Goal: Task Accomplishment & Management: Complete application form

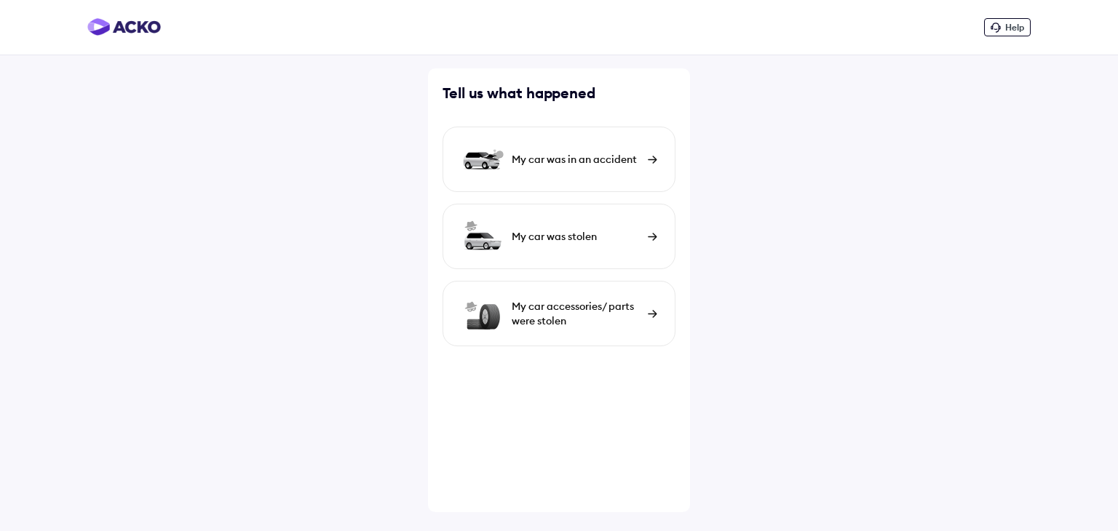
click at [544, 166] on div "My car was in an accident" at bounding box center [576, 159] width 129 height 15
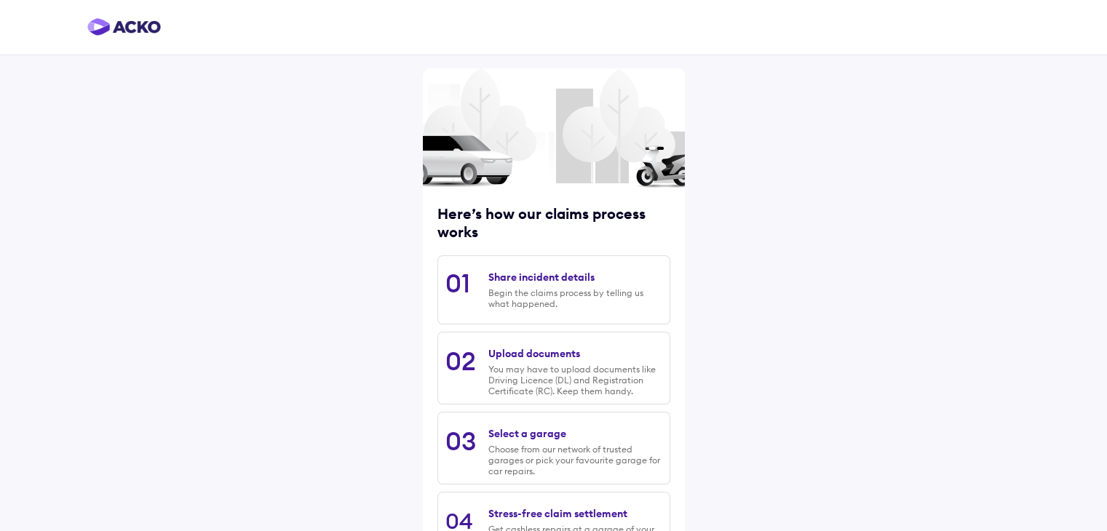
click at [539, 300] on div "Begin the claims process by telling us what happened." at bounding box center [574, 298] width 173 height 22
click at [571, 292] on div "Begin the claims process by telling us what happened." at bounding box center [574, 298] width 173 height 22
click at [568, 277] on div "Share incident details" at bounding box center [541, 277] width 106 height 13
click at [463, 367] on div "02" at bounding box center [460, 361] width 31 height 32
click at [458, 287] on div "01" at bounding box center [457, 283] width 25 height 32
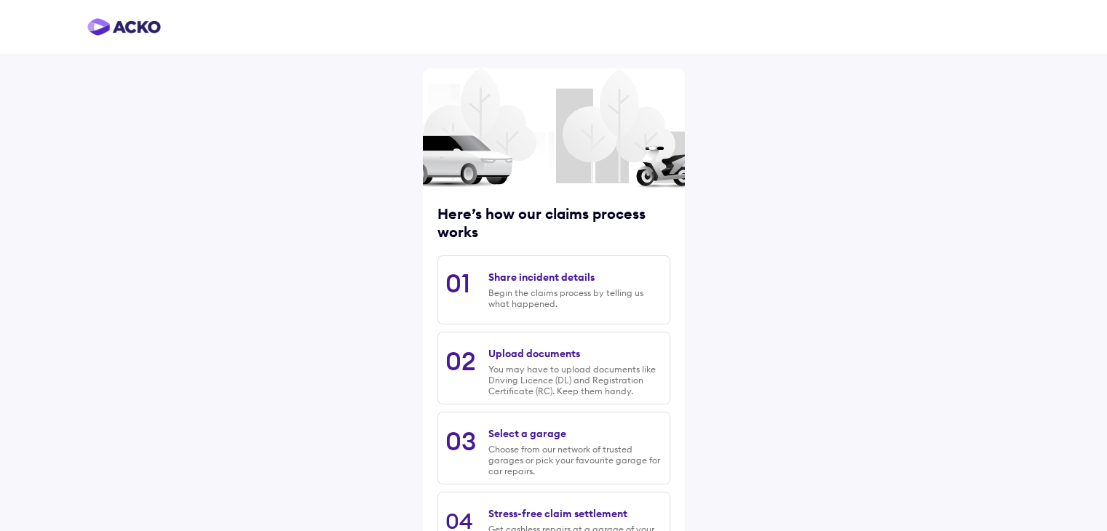
click at [702, 375] on div "Here’s how our claims process works 01 Share incident details Begin the claims …" at bounding box center [553, 326] width 1107 height 652
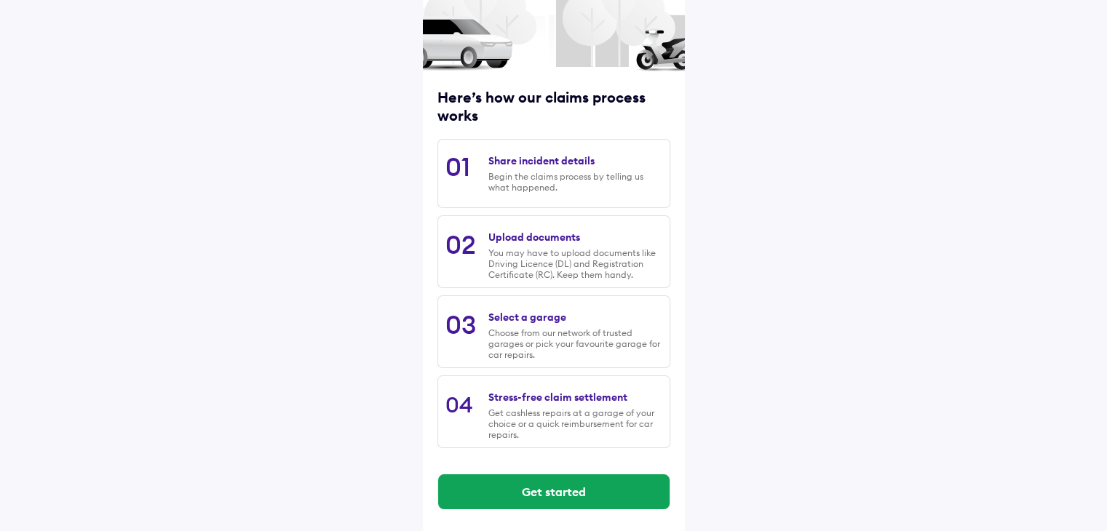
scroll to position [123, 0]
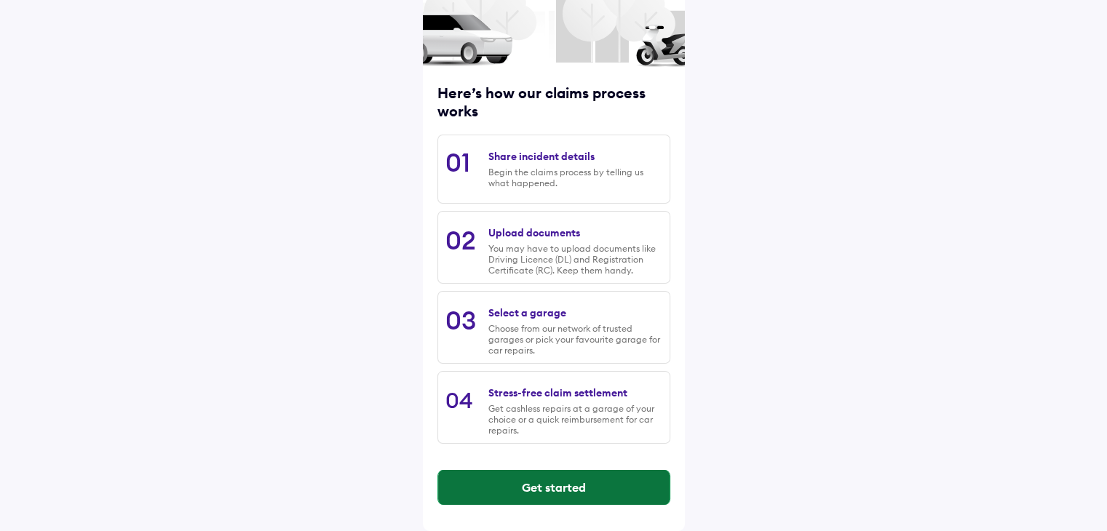
click at [560, 483] on button "Get started" at bounding box center [553, 487] width 231 height 35
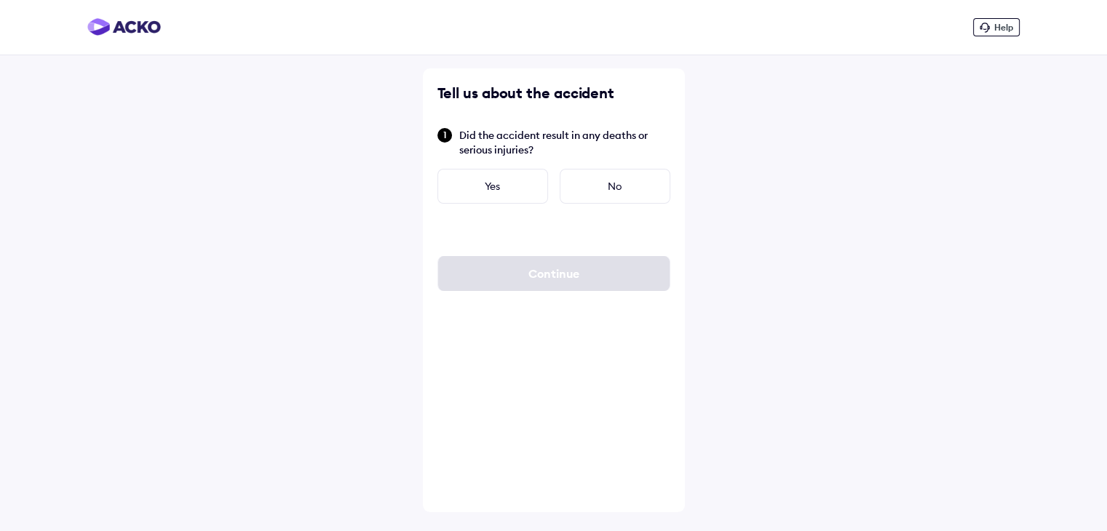
scroll to position [0, 0]
click at [622, 186] on div "No" at bounding box center [620, 186] width 111 height 35
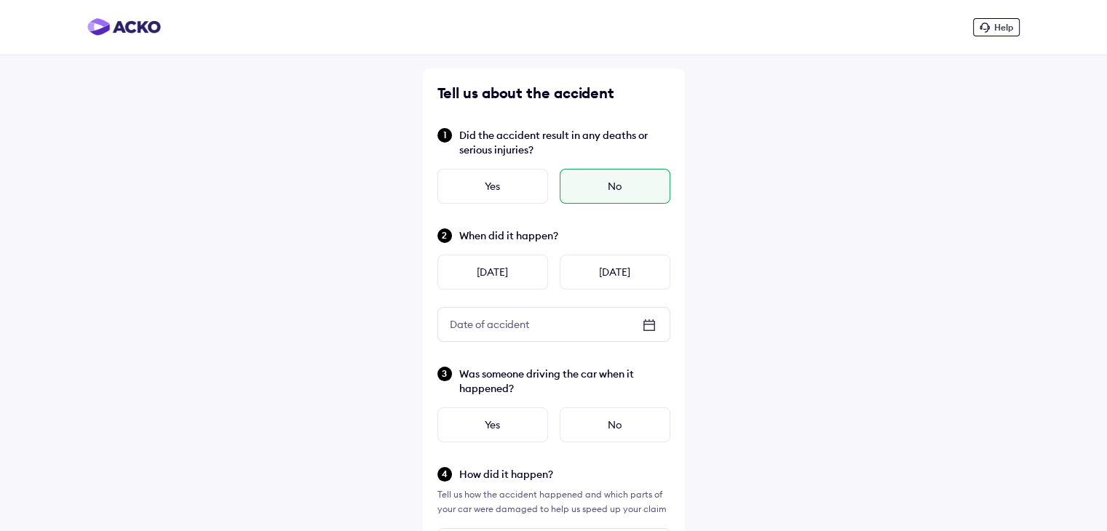
click at [622, 186] on div "No" at bounding box center [615, 186] width 111 height 35
click at [606, 278] on div "[DATE]" at bounding box center [615, 272] width 111 height 35
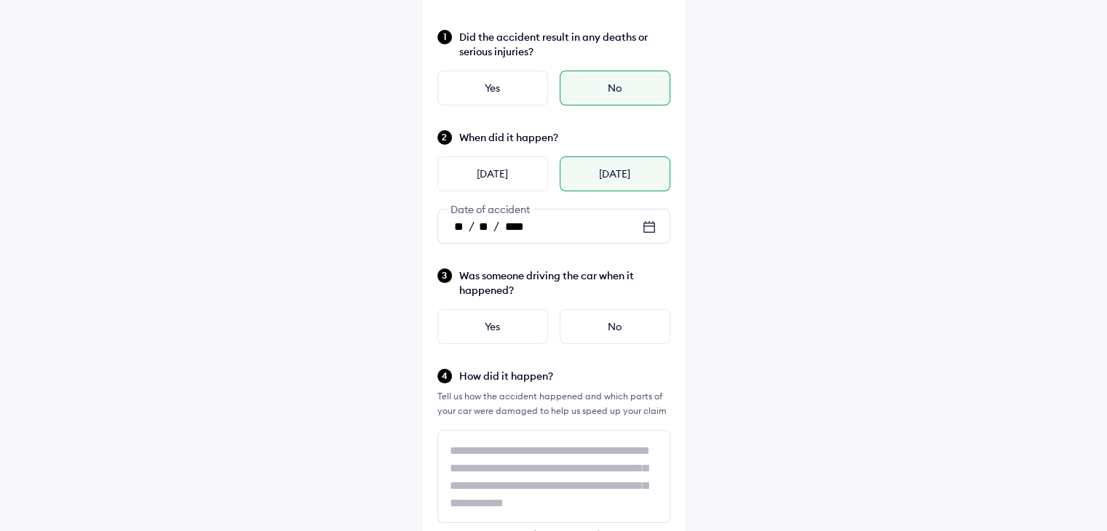
scroll to position [116, 0]
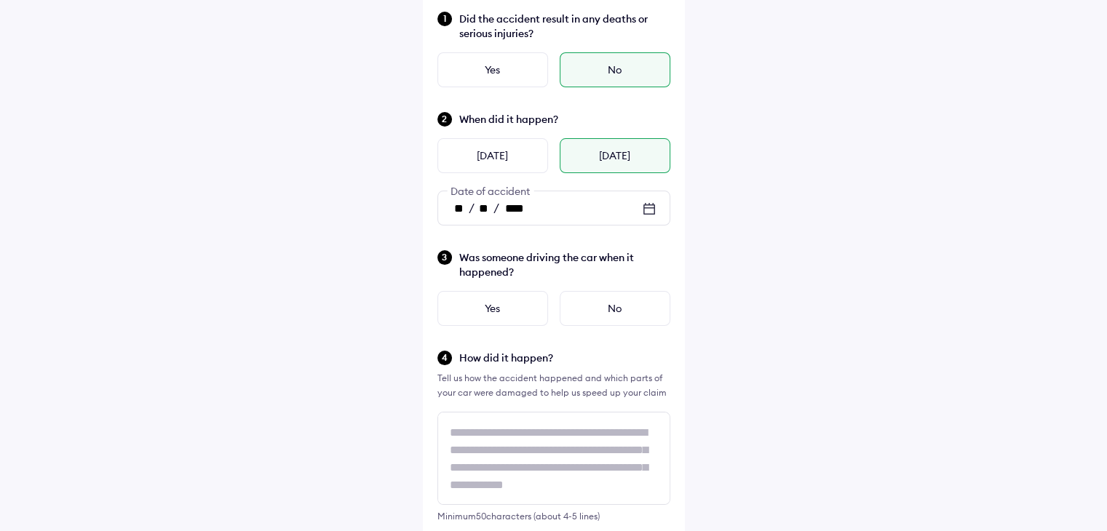
click at [507, 267] on span "Was someone driving the car when it happened?" at bounding box center [564, 264] width 211 height 29
click at [492, 316] on div "Yes" at bounding box center [492, 308] width 111 height 35
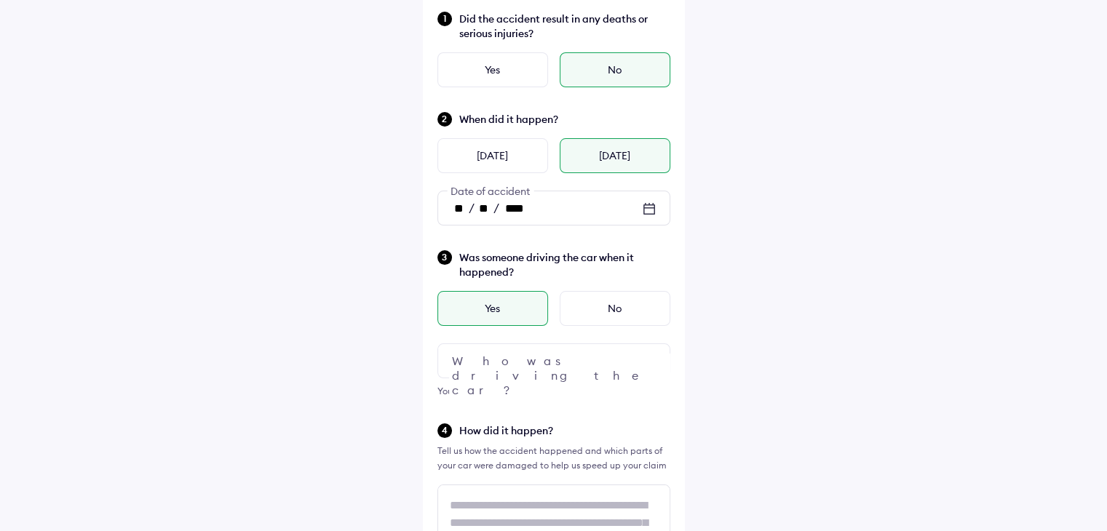
click at [646, 363] on img at bounding box center [648, 360] width 17 height 17
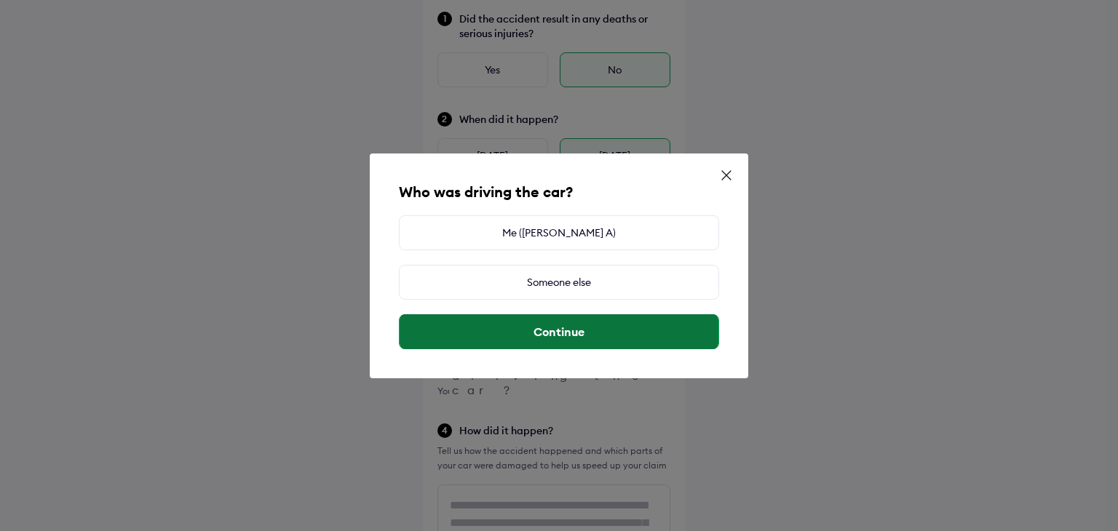
click at [580, 324] on button "Continue" at bounding box center [559, 331] width 319 height 35
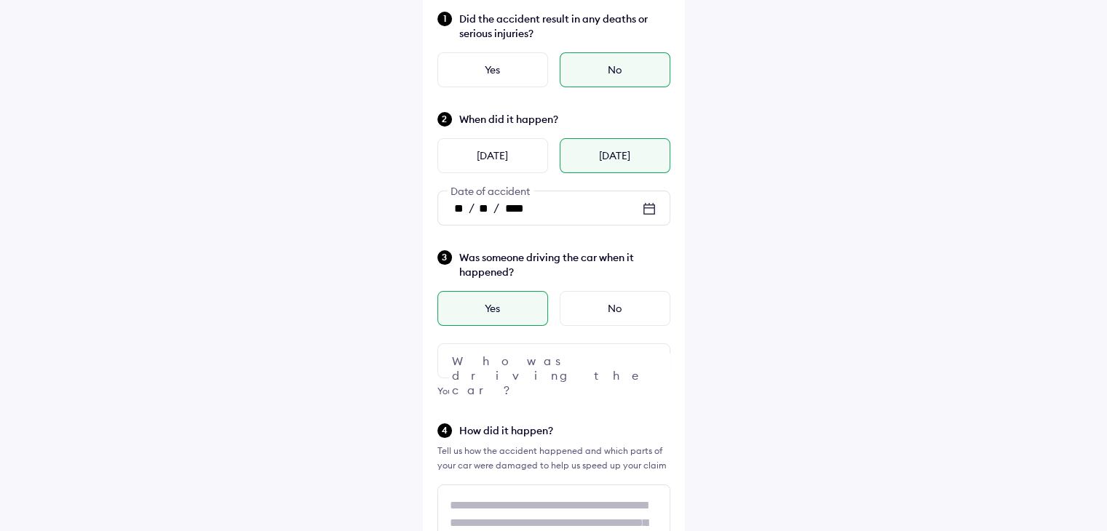
click at [647, 361] on img at bounding box center [648, 360] width 17 height 17
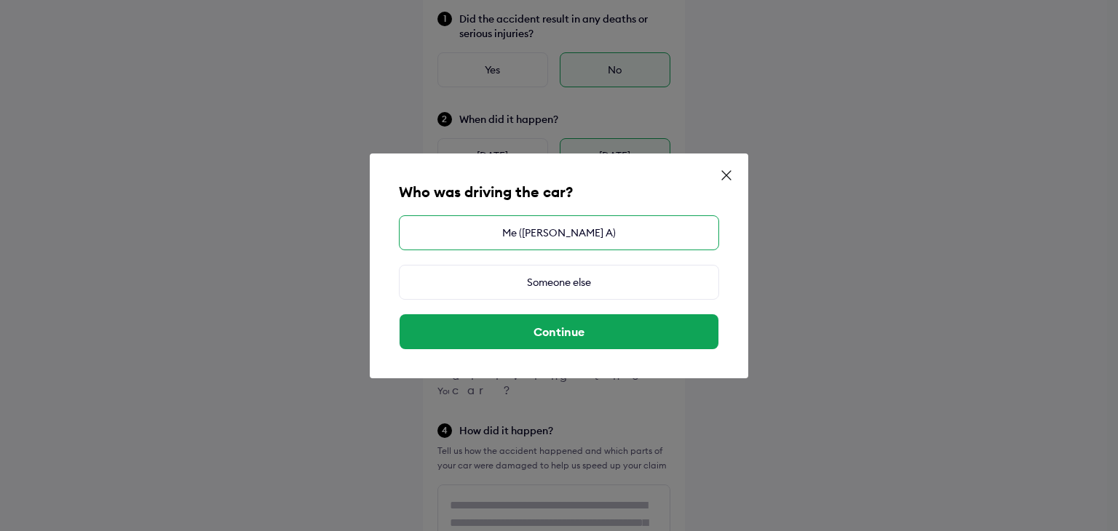
click at [630, 223] on div "Me ([PERSON_NAME] A)" at bounding box center [559, 232] width 320 height 35
click at [576, 237] on div "Me ([PERSON_NAME] A)" at bounding box center [559, 232] width 320 height 35
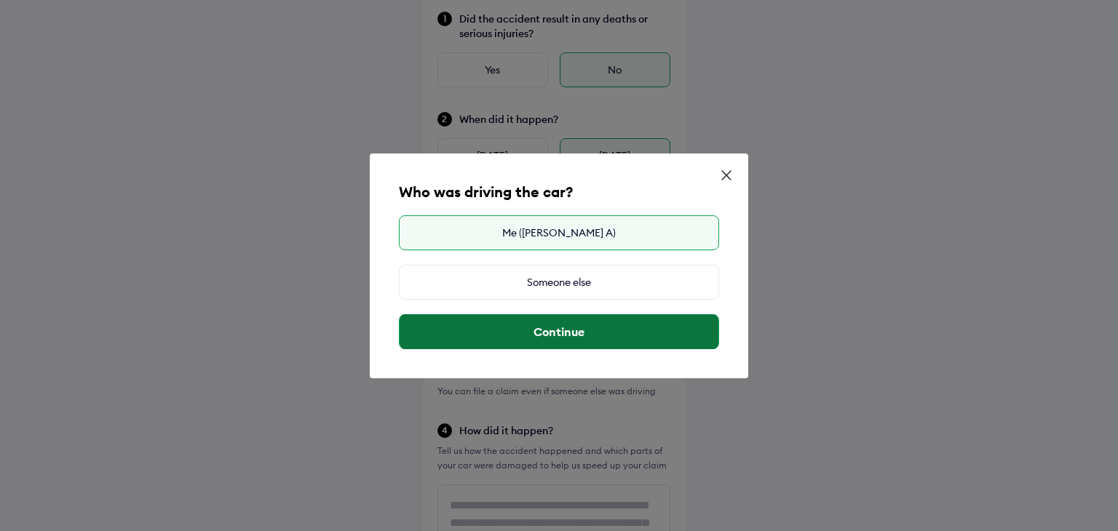
click at [573, 338] on button "Continue" at bounding box center [559, 331] width 319 height 35
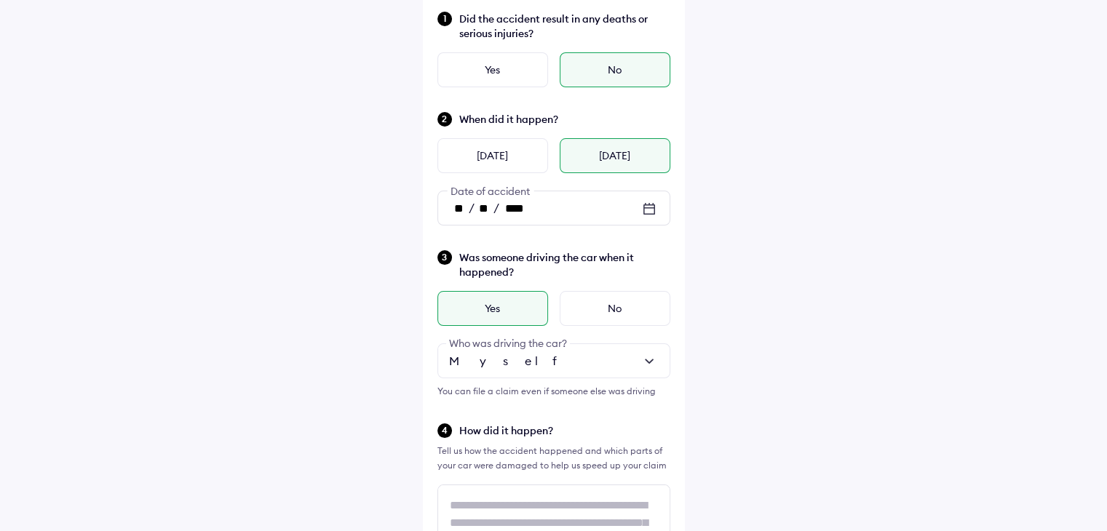
click at [746, 360] on div "Help Tell us about the accident Did the accident result in any deaths or seriou…" at bounding box center [553, 508] width 1107 height 1248
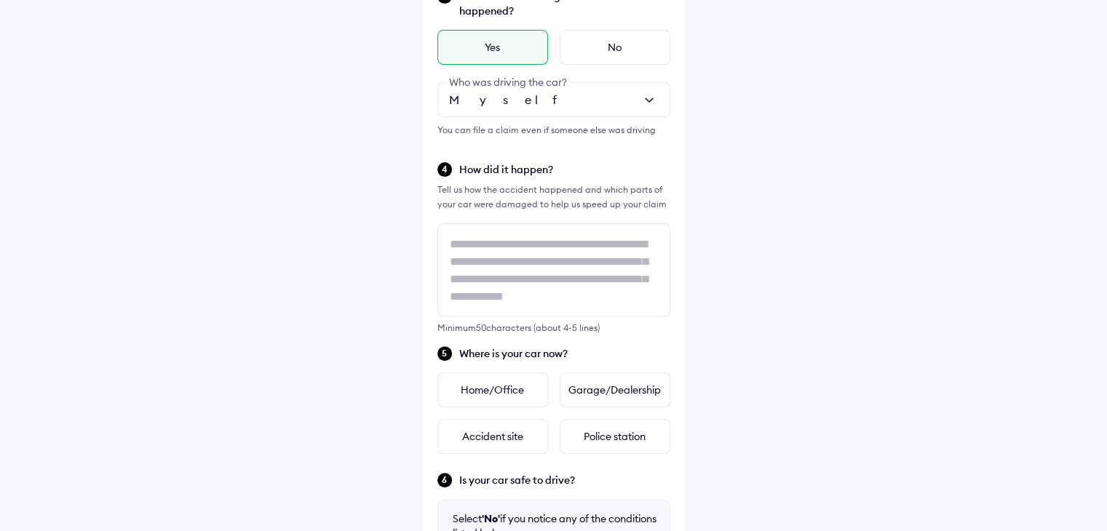
scroll to position [378, 0]
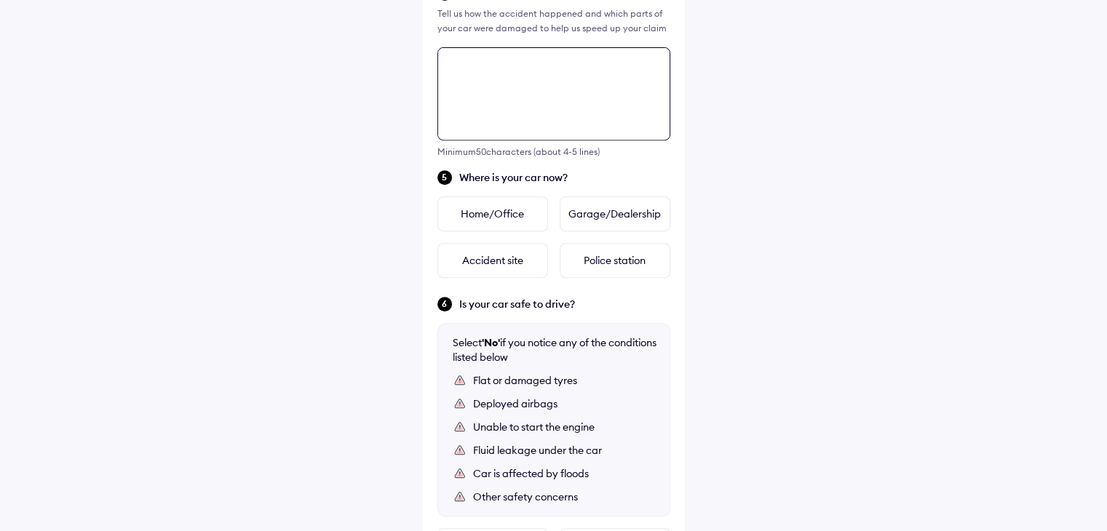
click at [538, 277] on div "Tell us about the accident Did the accident result in any deaths or serious inj…" at bounding box center [554, 105] width 262 height 1180
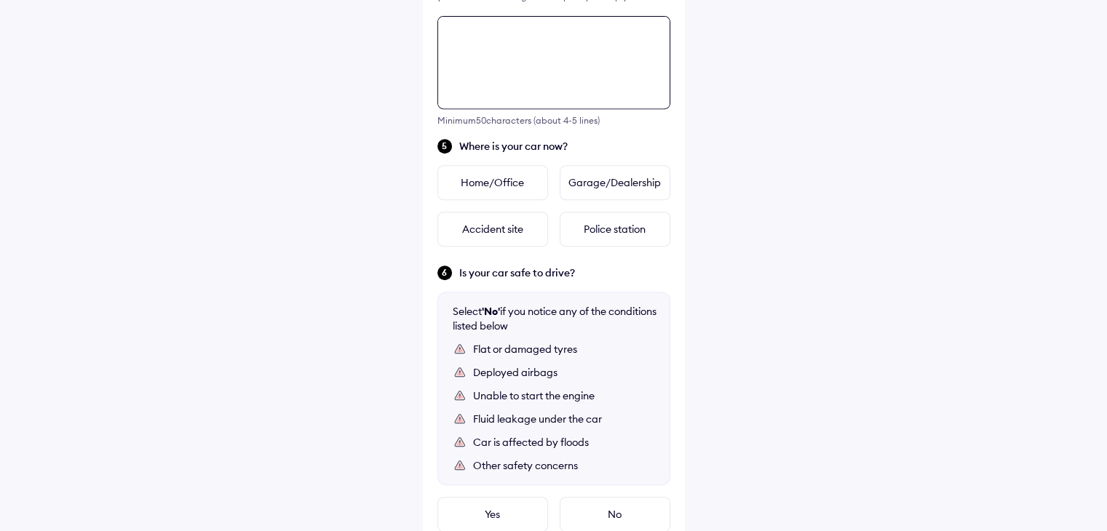
scroll to position [601, 0]
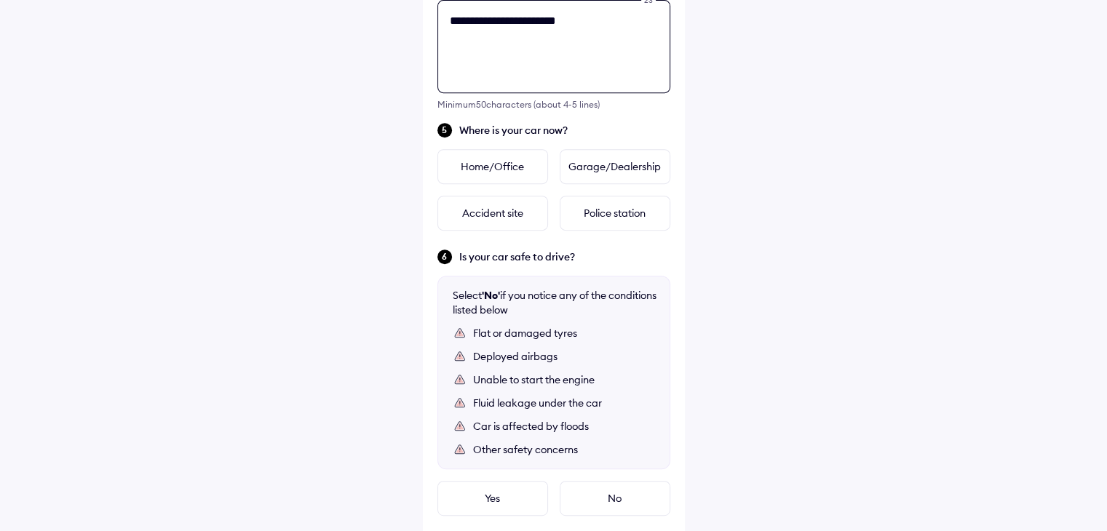
click at [521, 23] on textarea "**********" at bounding box center [553, 46] width 233 height 93
click at [624, 20] on textarea "**********" at bounding box center [553, 46] width 233 height 93
type textarea "**********"
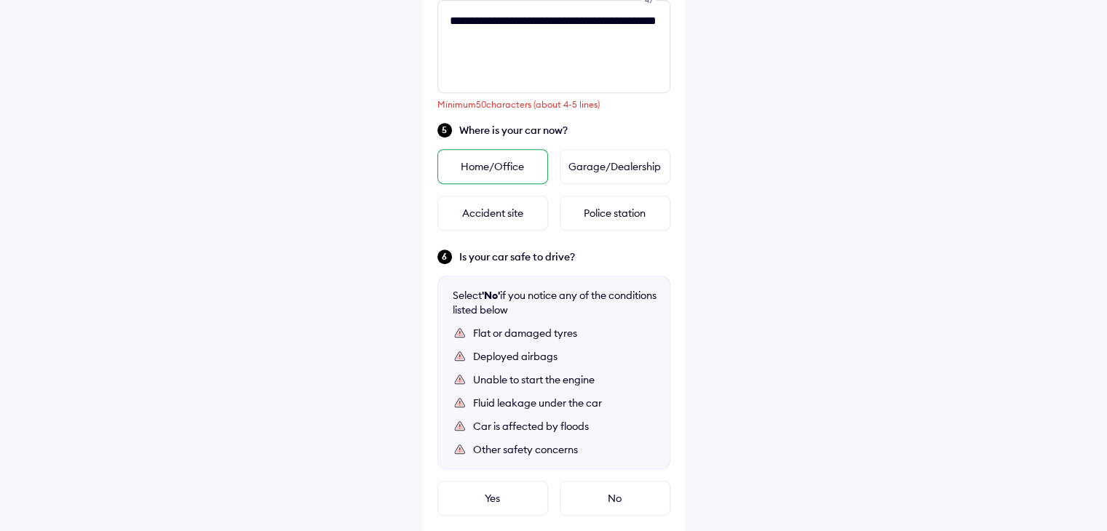
click at [525, 164] on div "Home/Office" at bounding box center [492, 166] width 111 height 35
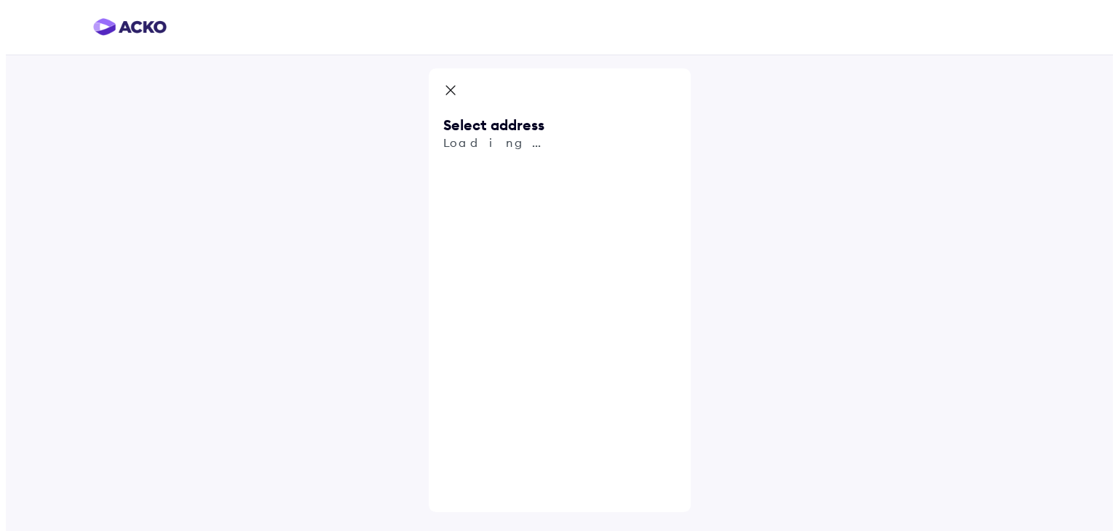
scroll to position [0, 0]
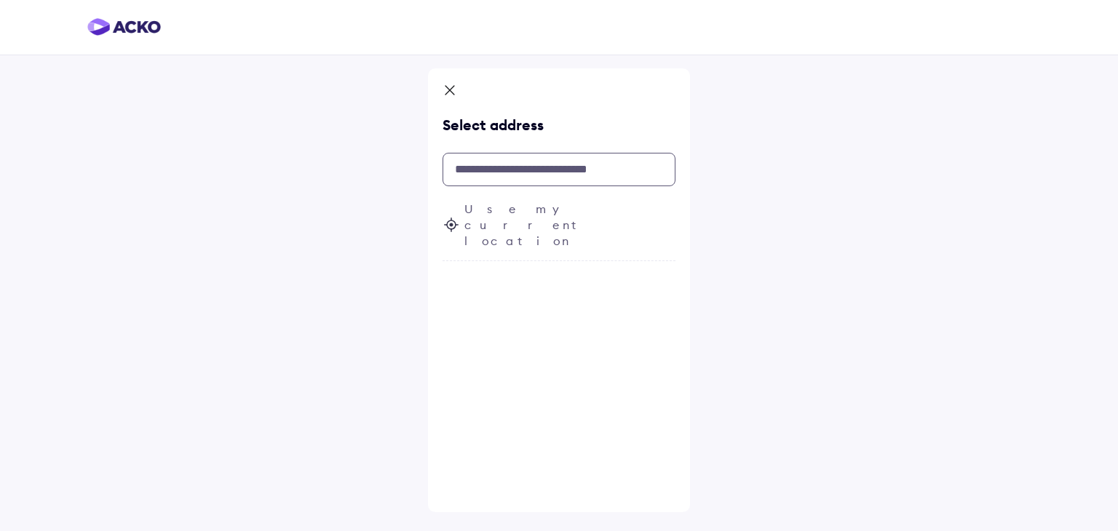
click at [632, 169] on input "text" at bounding box center [559, 169] width 233 height 33
click at [561, 213] on span "Use my current location" at bounding box center [569, 225] width 211 height 48
click at [518, 170] on input "text" at bounding box center [559, 169] width 233 height 33
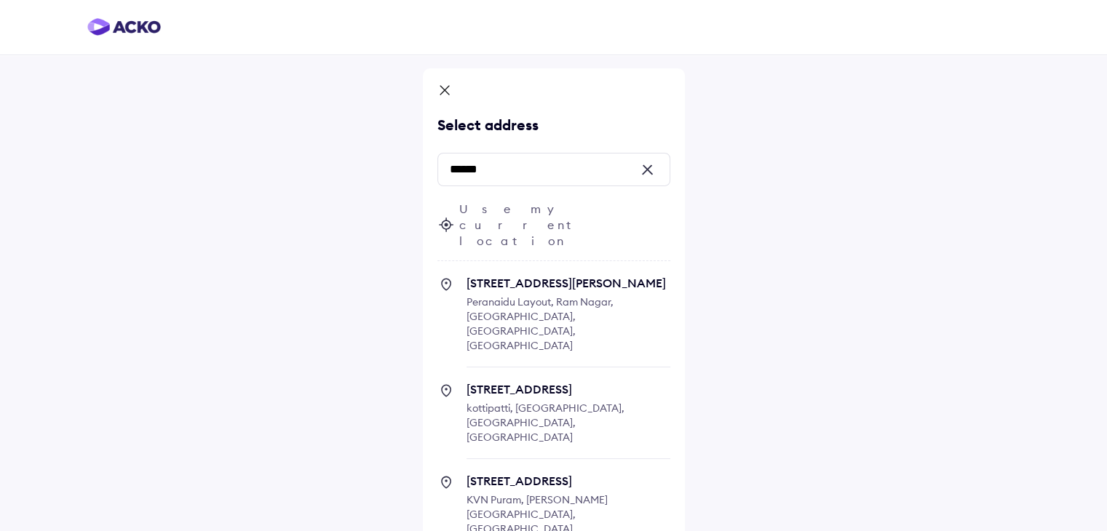
click at [504, 213] on span "Use my current location" at bounding box center [564, 225] width 211 height 48
click at [495, 167] on input "******" at bounding box center [553, 169] width 233 height 33
type input "*"
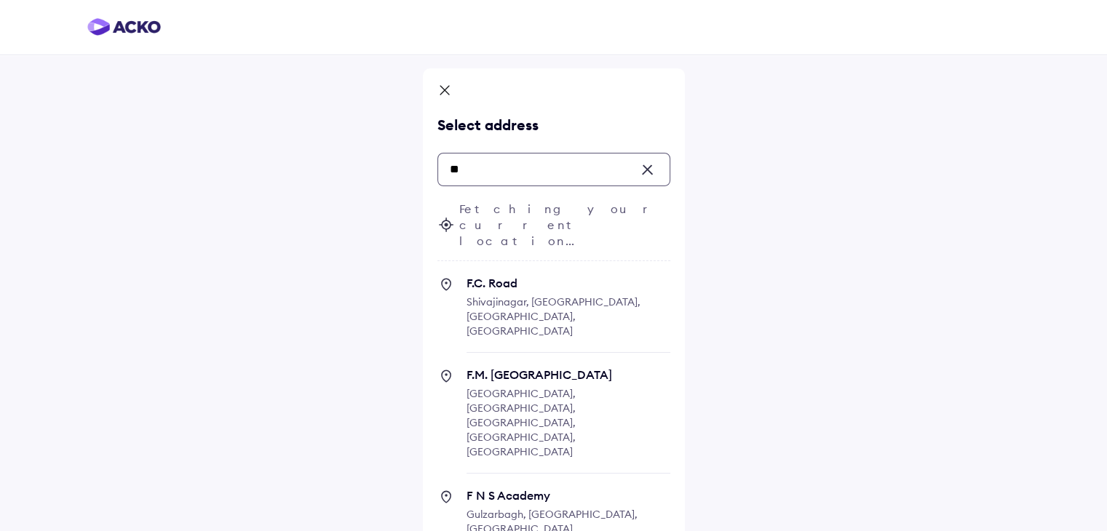
type input "*"
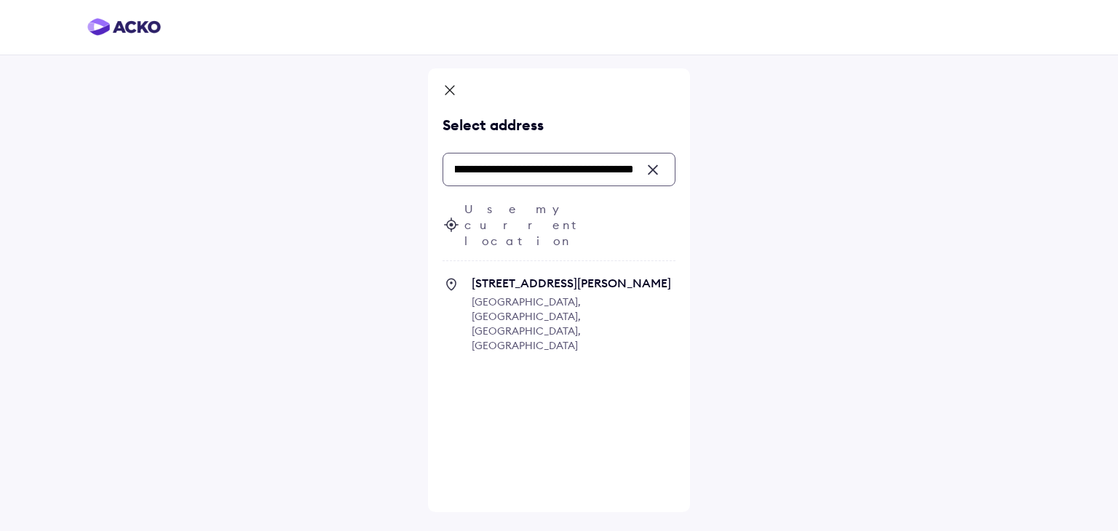
scroll to position [0, 83]
click at [540, 276] on span "[STREET_ADDRESS][PERSON_NAME]" at bounding box center [574, 283] width 204 height 15
type input "**********"
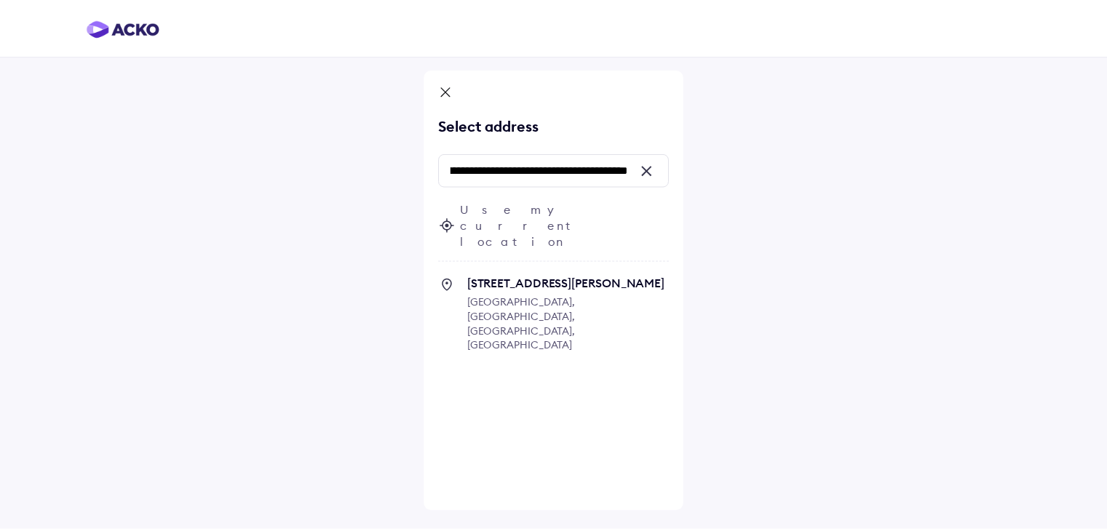
scroll to position [0, 0]
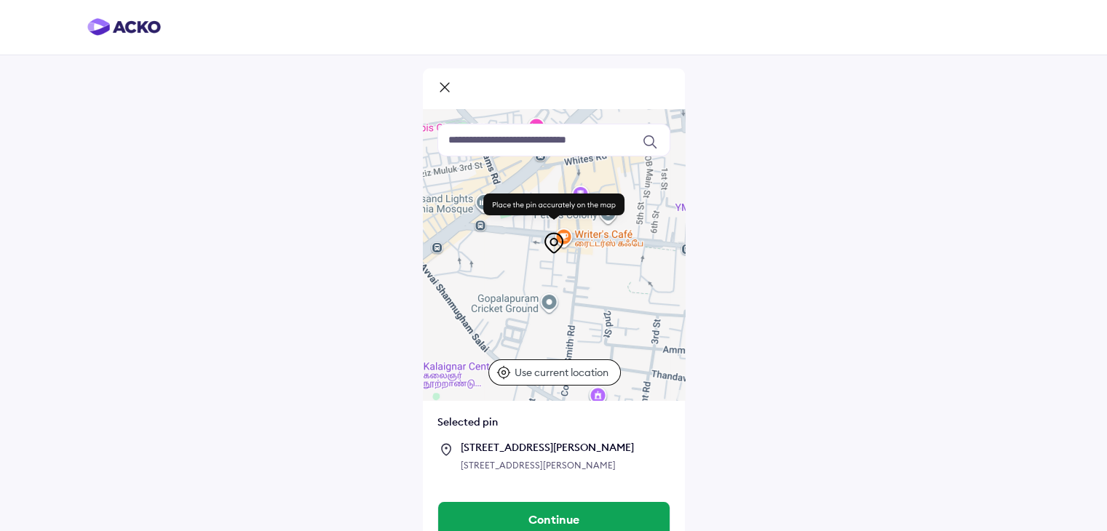
click at [847, 324] on div "Keyboard shortcuts Map Data Map data ©2025 Map data ©2025 100 m Click to toggle…" at bounding box center [553, 276] width 1107 height 552
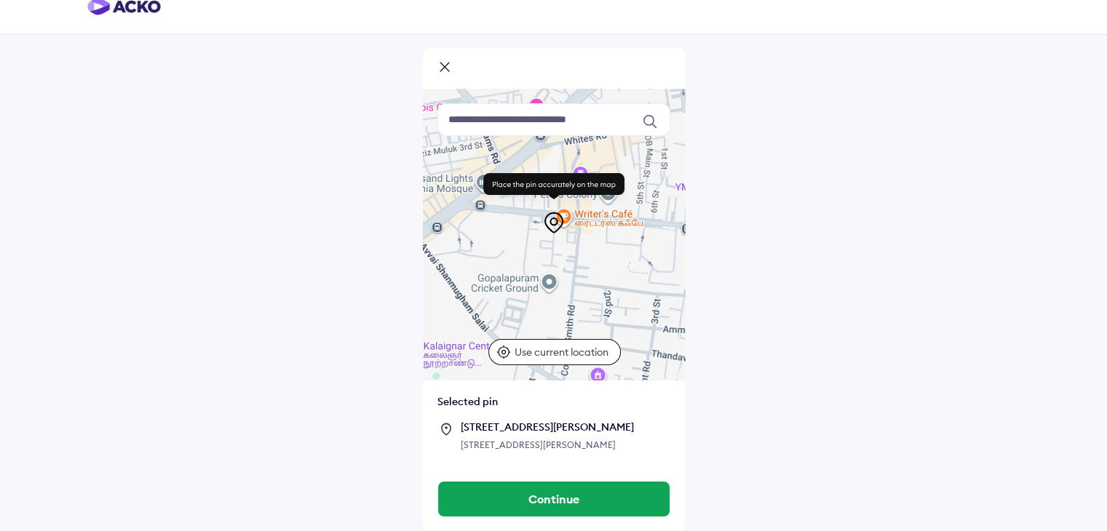
scroll to position [35, 0]
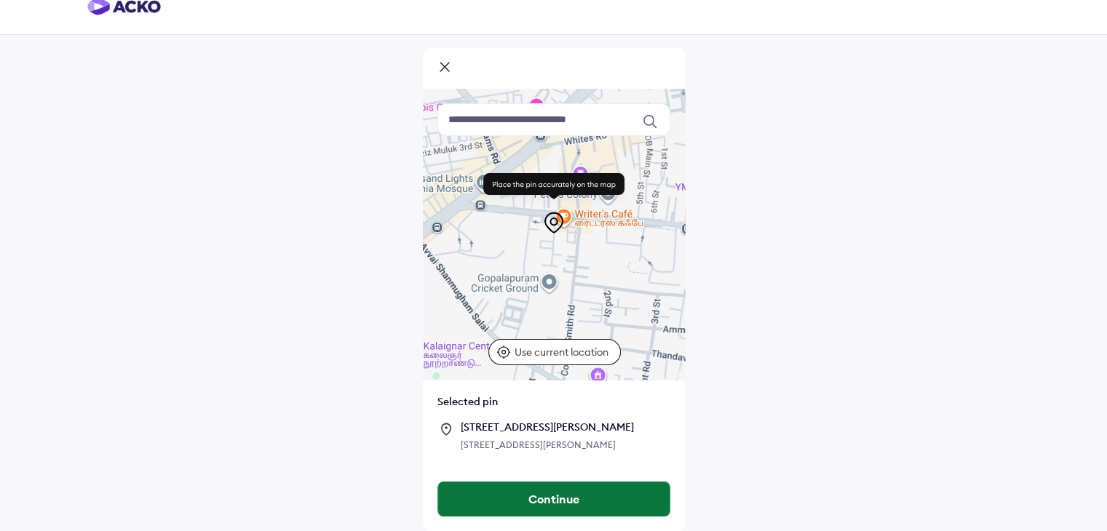
click at [544, 500] on button "Continue" at bounding box center [553, 499] width 231 height 35
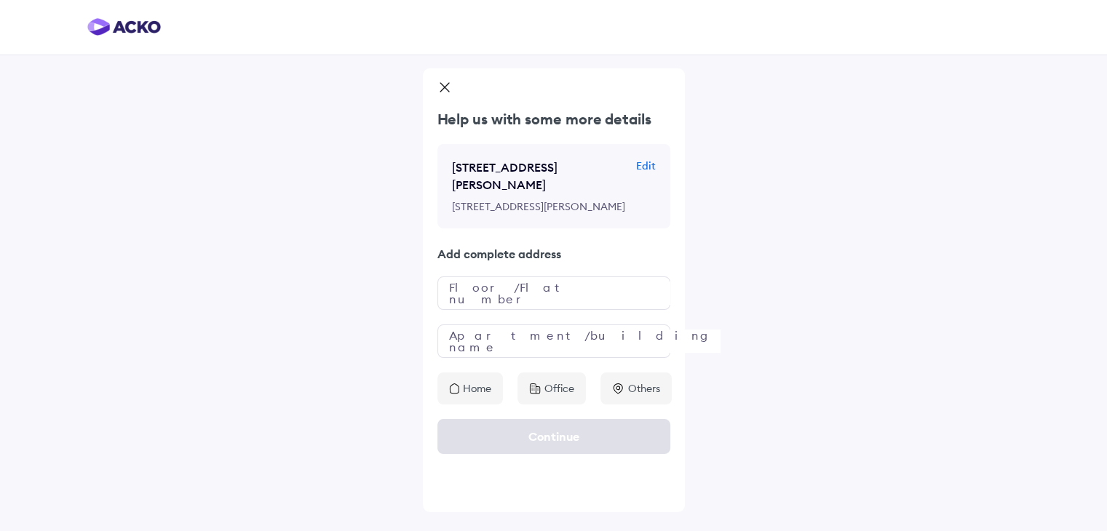
scroll to position [0, 0]
click at [553, 295] on input "text" at bounding box center [559, 293] width 233 height 33
type input "******"
click at [472, 343] on input "text" at bounding box center [559, 341] width 233 height 33
type input "*"
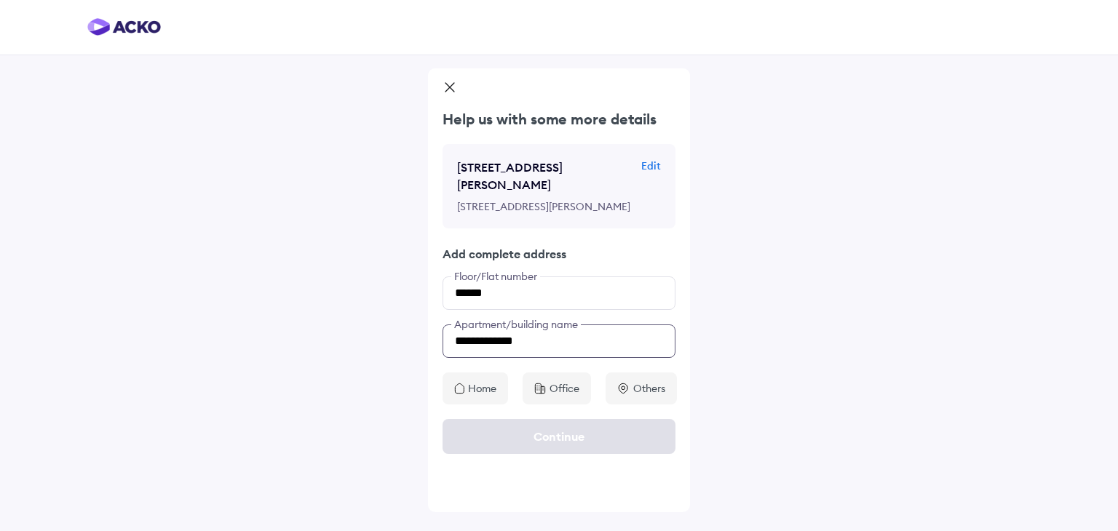
type input "**********"
drag, startPoint x: 513, startPoint y: 336, endPoint x: 865, endPoint y: 317, distance: 352.0
click at [865, 317] on div "**********" at bounding box center [559, 265] width 1118 height 531
click at [591, 431] on div "Continue" at bounding box center [559, 437] width 262 height 64
click at [466, 386] on div "Home" at bounding box center [476, 389] width 66 height 32
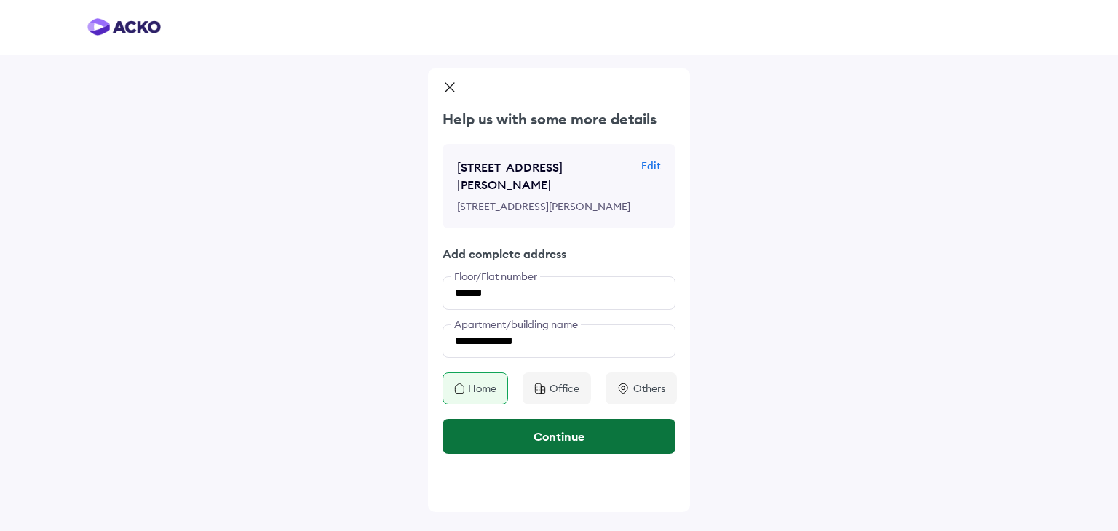
click at [537, 432] on button "Continue" at bounding box center [559, 436] width 233 height 35
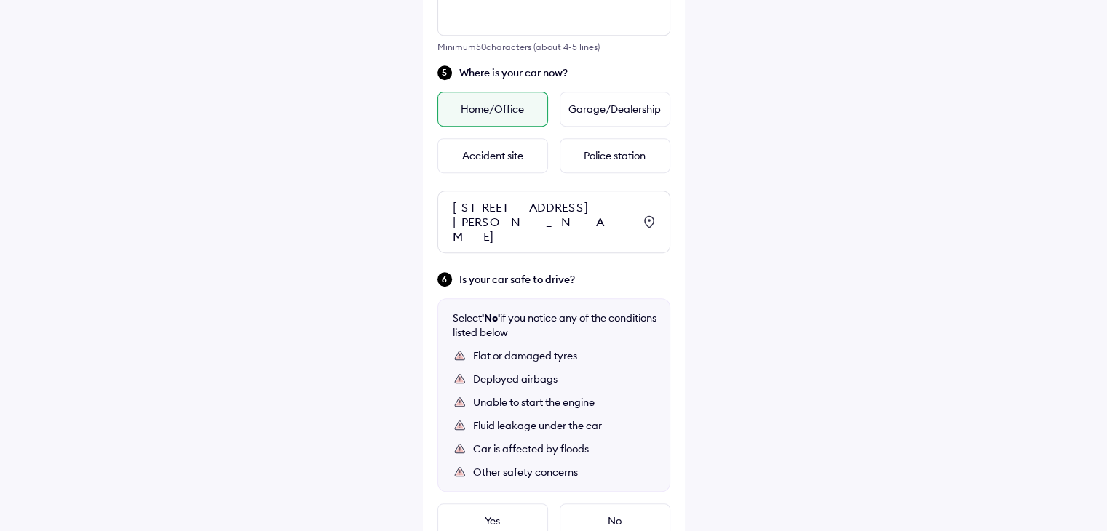
scroll to position [723, 0]
